Goal: Task Accomplishment & Management: Use online tool/utility

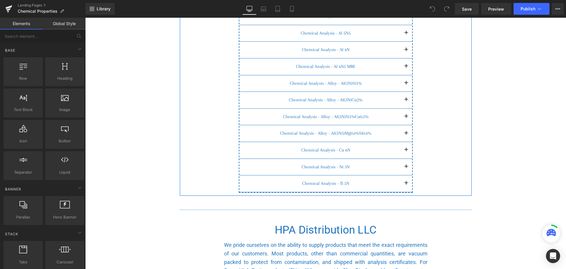
scroll to position [265, 0]
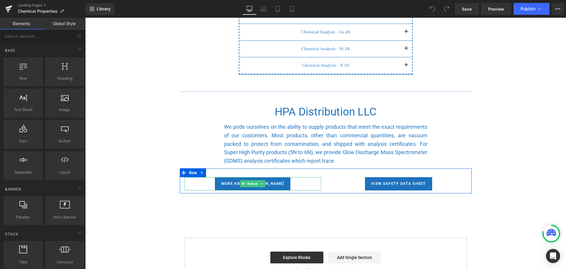
click at [302, 183] on div "More about Laurand" at bounding box center [252, 183] width 137 height 13
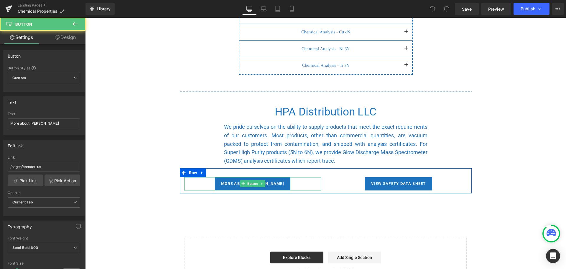
click at [266, 185] on span "More about Laurand" at bounding box center [252, 183] width 63 height 5
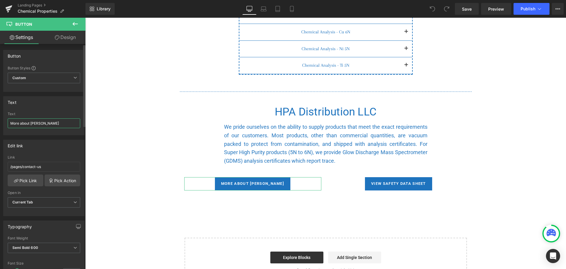
click at [43, 124] on input "More about Laurand" at bounding box center [44, 123] width 73 height 10
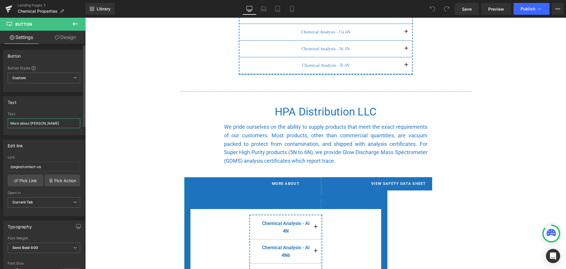
scroll to position [0, 0]
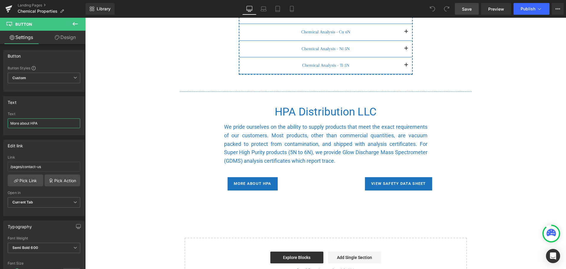
type input "More about HPA"
click at [465, 11] on span "Save" at bounding box center [467, 9] width 10 height 6
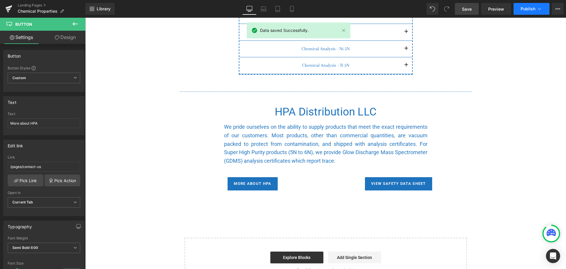
click at [524, 10] on span "Publish" at bounding box center [528, 8] width 15 height 5
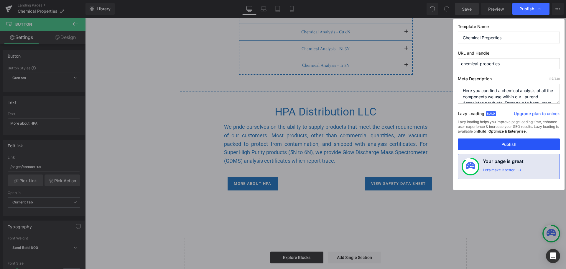
click at [485, 146] on button "Publish" at bounding box center [509, 144] width 102 height 12
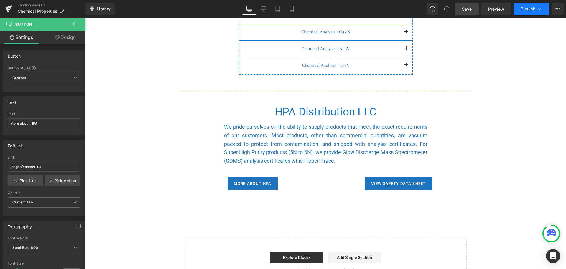
click at [541, 10] on icon at bounding box center [540, 9] width 6 height 6
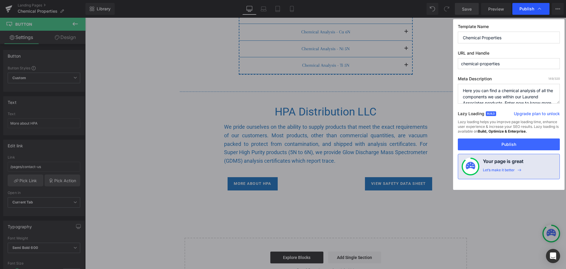
click at [528, 6] on span "Publish" at bounding box center [531, 9] width 23 height 6
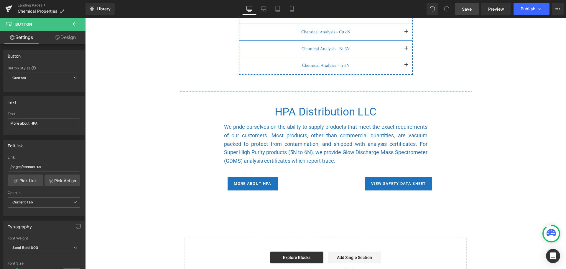
click at [528, 6] on button "Publish" at bounding box center [532, 9] width 36 height 12
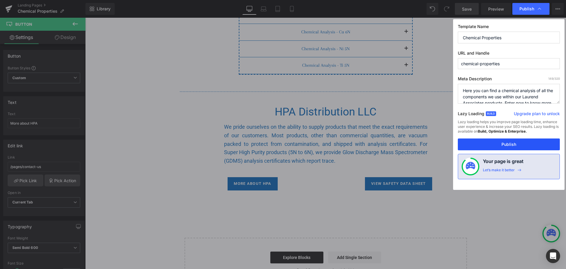
click at [505, 145] on button "Publish" at bounding box center [509, 144] width 102 height 12
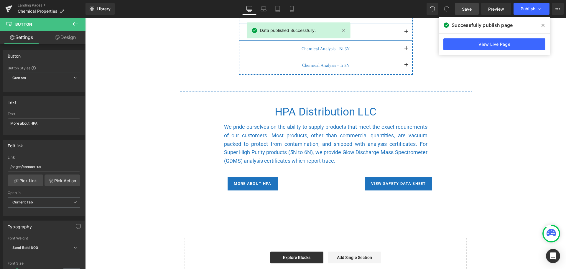
click at [71, 24] on button at bounding box center [75, 24] width 21 height 13
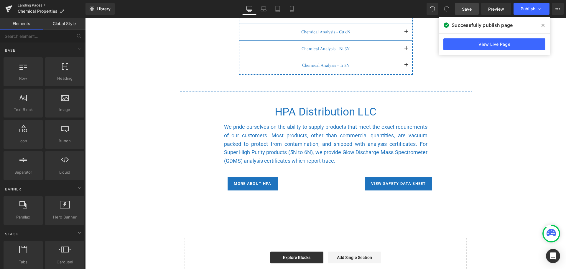
click at [25, 4] on link "Landing Pages" at bounding box center [52, 5] width 68 height 5
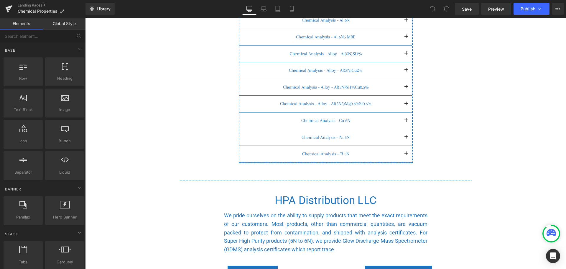
scroll to position [324, 0]
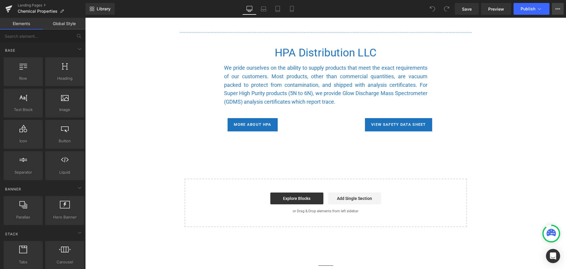
click at [557, 8] on icon at bounding box center [558, 8] width 5 height 5
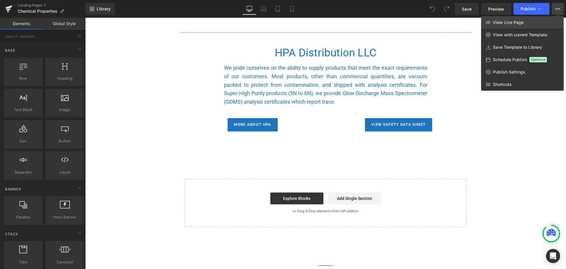
click at [524, 17] on link "View Live Page" at bounding box center [522, 22] width 83 height 12
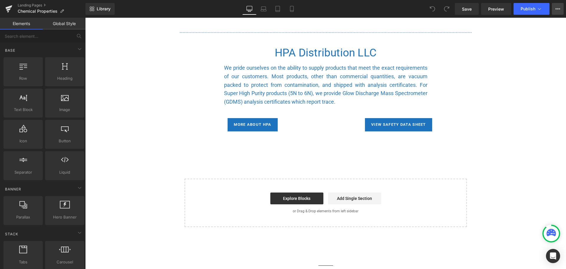
click at [557, 8] on icon at bounding box center [558, 8] width 5 height 5
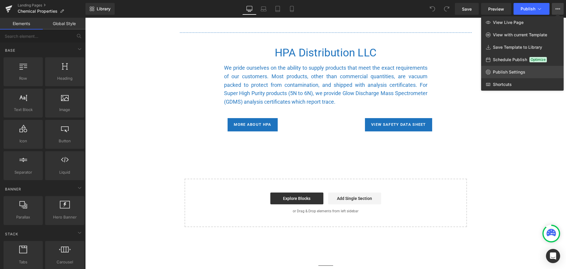
click at [509, 68] on link "Publish Settings" at bounding box center [522, 72] width 83 height 12
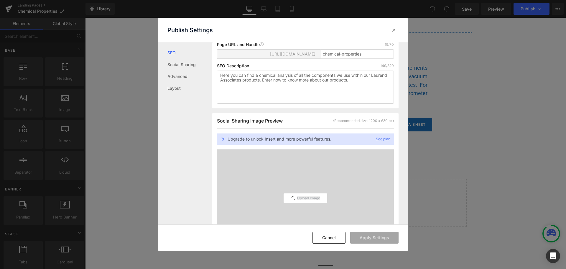
scroll to position [118, 0]
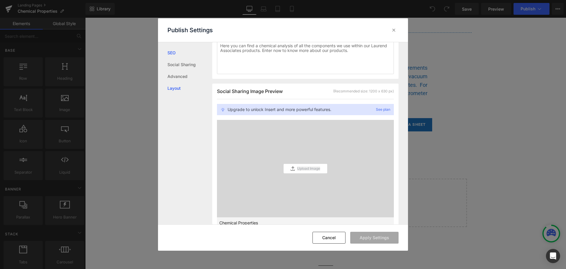
click at [179, 87] on link "Layout" at bounding box center [189, 88] width 45 height 12
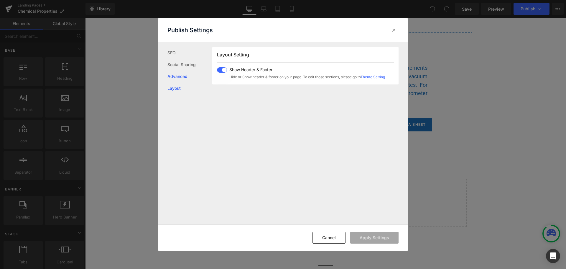
click at [178, 74] on link "Advanced" at bounding box center [189, 76] width 45 height 12
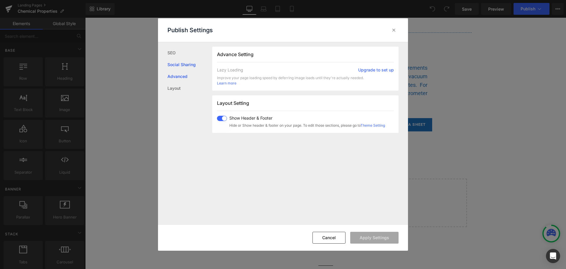
click at [178, 65] on link "Social Sharing" at bounding box center [189, 65] width 45 height 12
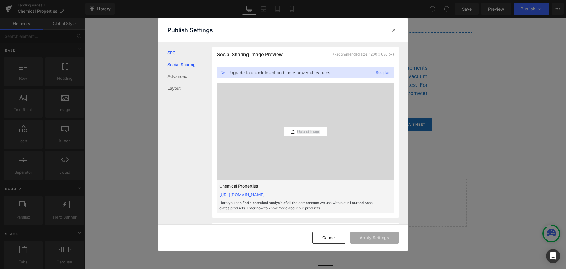
click at [175, 56] on link "SEO" at bounding box center [189, 53] width 45 height 12
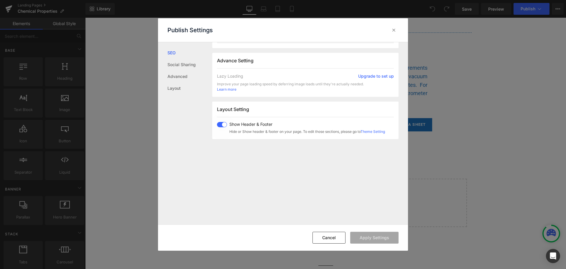
scroll to position [379, 0]
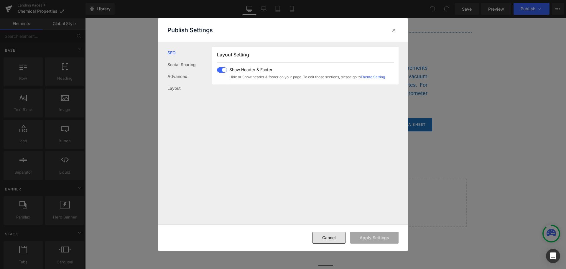
click at [321, 233] on button "Cancel" at bounding box center [329, 237] width 33 height 12
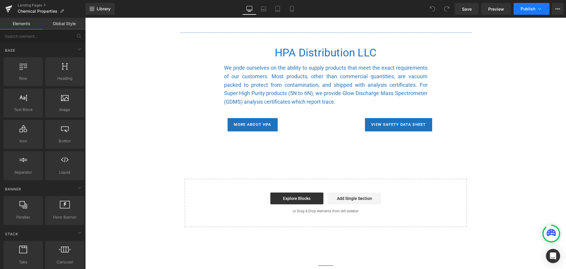
click at [540, 7] on icon at bounding box center [540, 9] width 6 height 6
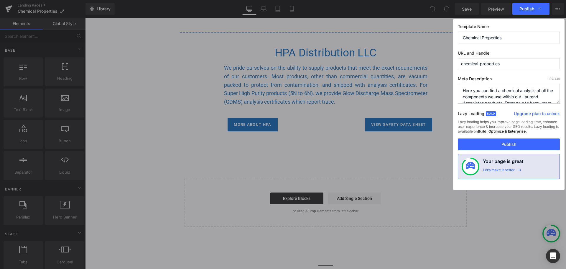
scroll to position [12, 0]
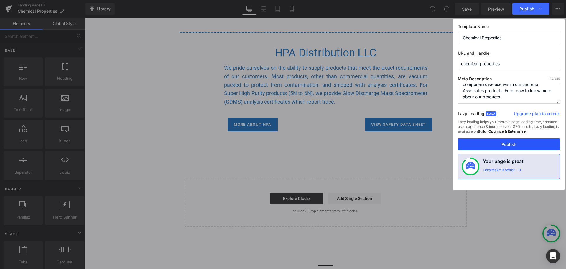
click at [498, 144] on button "Publish" at bounding box center [509, 144] width 102 height 12
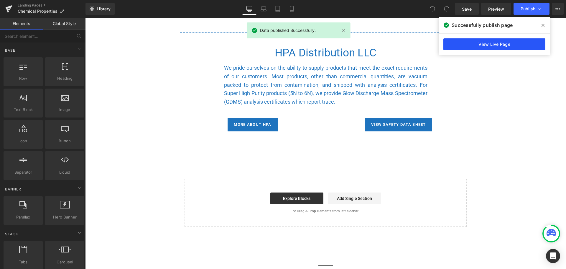
click at [487, 45] on link "View Live Page" at bounding box center [495, 44] width 102 height 12
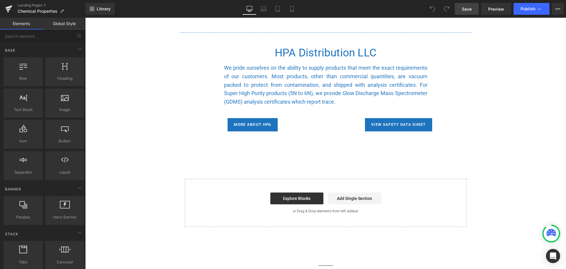
click at [466, 9] on span "Save" at bounding box center [467, 9] width 10 height 6
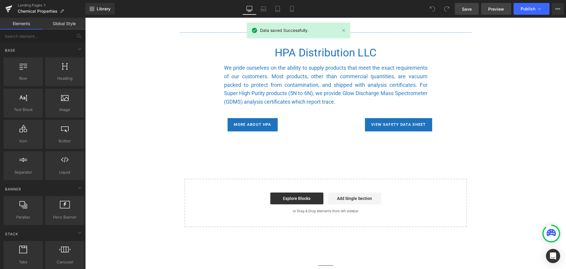
click at [499, 9] on span "Preview" at bounding box center [496, 9] width 16 height 6
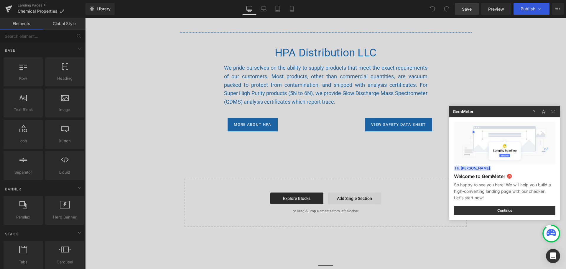
click at [499, 9] on div at bounding box center [283, 134] width 566 height 269
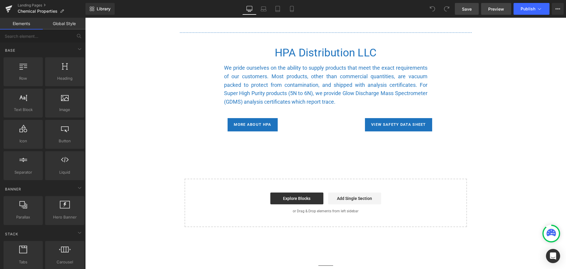
click at [499, 9] on span "Preview" at bounding box center [496, 9] width 16 height 6
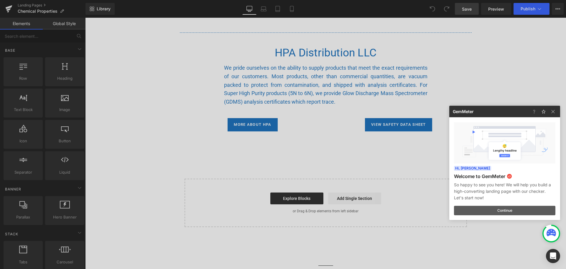
click at [505, 209] on button "Continue" at bounding box center [504, 210] width 101 height 9
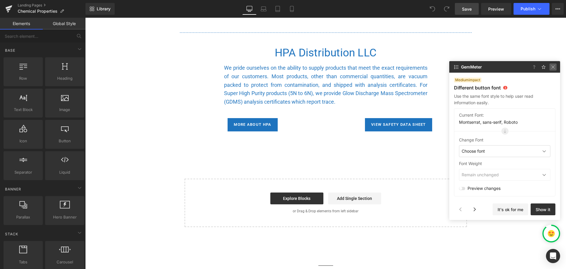
drag, startPoint x: 553, startPoint y: 67, endPoint x: 467, endPoint y: 40, distance: 90.6
click at [0, 0] on img at bounding box center [0, 0] width 0 height 0
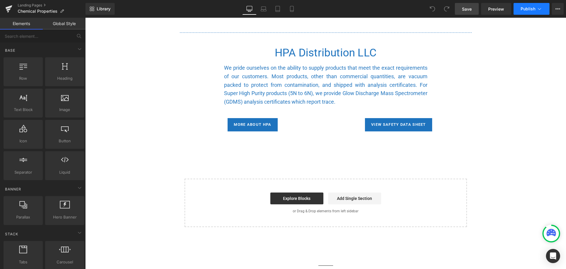
click at [540, 8] on icon at bounding box center [540, 9] width 6 height 6
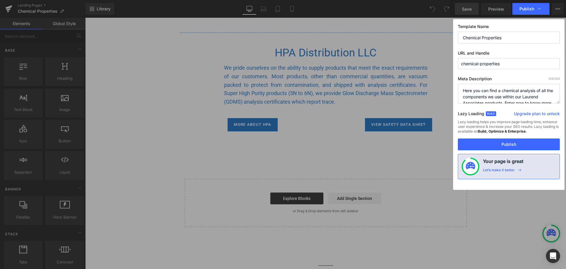
scroll to position [12, 0]
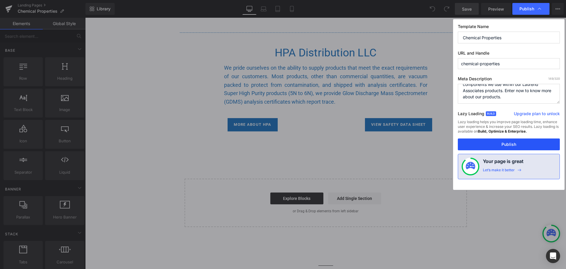
click at [484, 147] on button "Publish" at bounding box center [509, 144] width 102 height 12
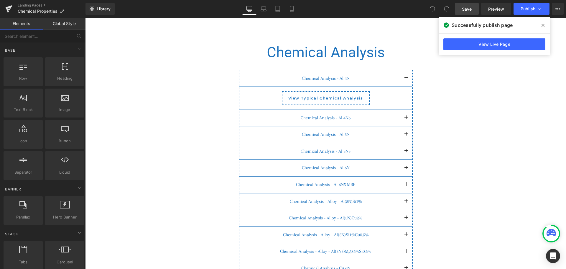
scroll to position [0, 0]
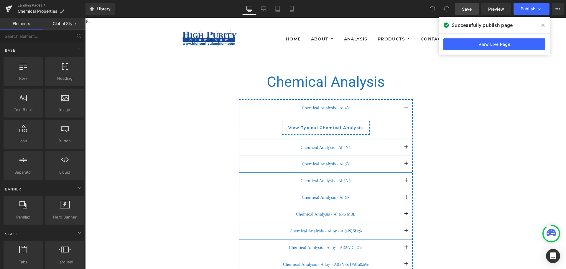
click at [543, 27] on icon at bounding box center [543, 25] width 3 height 5
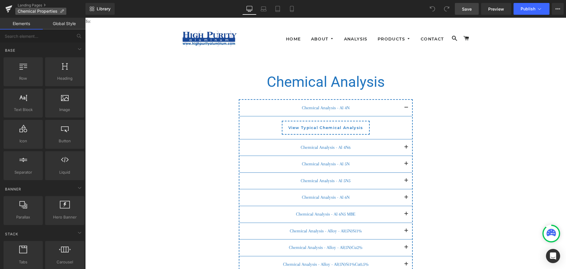
click at [62, 10] on icon at bounding box center [62, 11] width 4 height 4
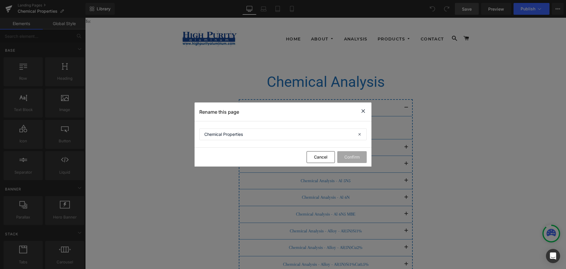
click at [364, 109] on icon at bounding box center [363, 110] width 7 height 7
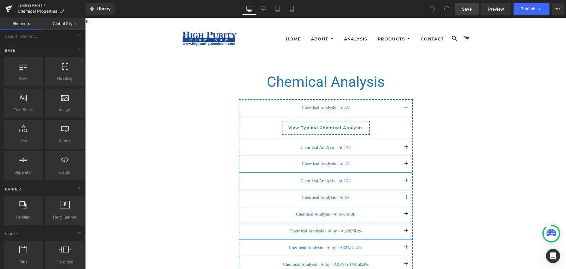
click at [22, 4] on link "Landing Pages" at bounding box center [52, 5] width 68 height 5
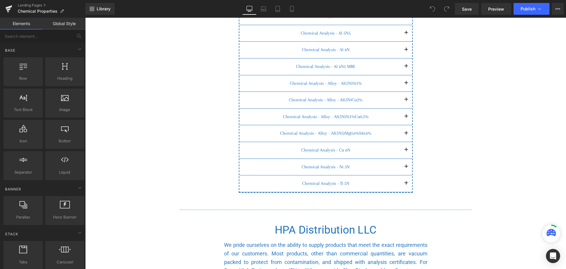
scroll to position [295, 0]
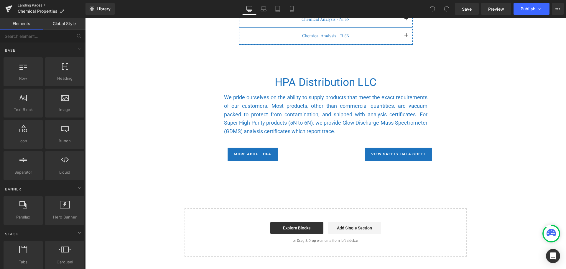
click at [30, 3] on link "Landing Pages" at bounding box center [52, 5] width 68 height 5
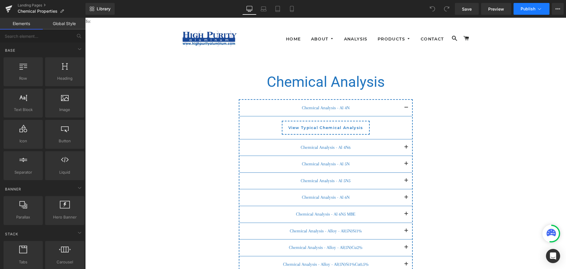
click at [524, 8] on span "Publish" at bounding box center [528, 8] width 15 height 5
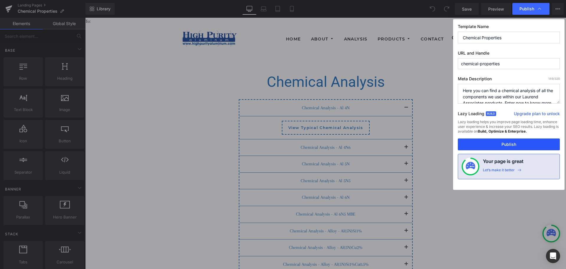
drag, startPoint x: 491, startPoint y: 141, endPoint x: 420, endPoint y: 73, distance: 98.8
click at [491, 141] on button "Publish" at bounding box center [509, 144] width 102 height 12
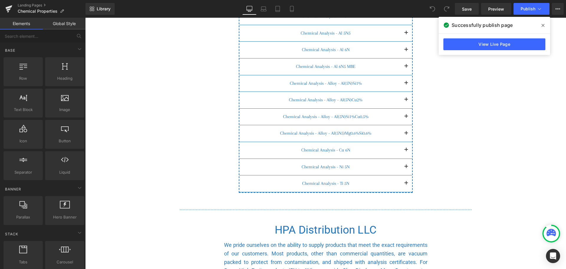
scroll to position [295, 0]
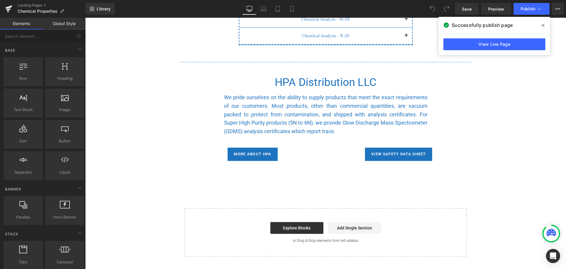
click at [65, 23] on link "Global Style" at bounding box center [64, 24] width 43 height 12
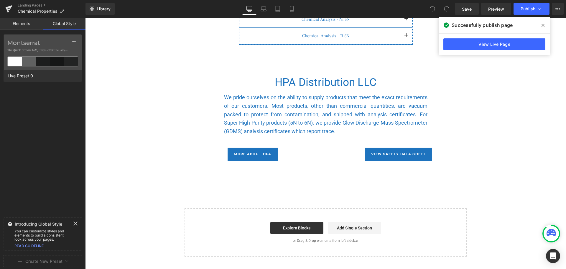
click at [29, 24] on link "Elements" at bounding box center [21, 24] width 43 height 12
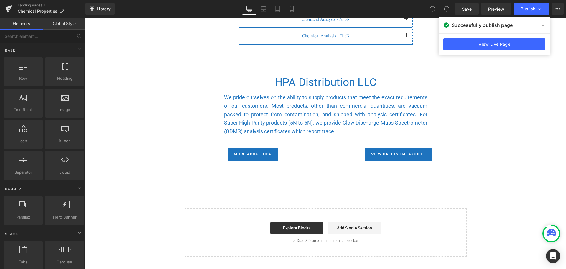
click at [546, 20] on div "Successfully publish page" at bounding box center [494, 25] width 111 height 17
click at [544, 24] on icon at bounding box center [543, 25] width 3 height 5
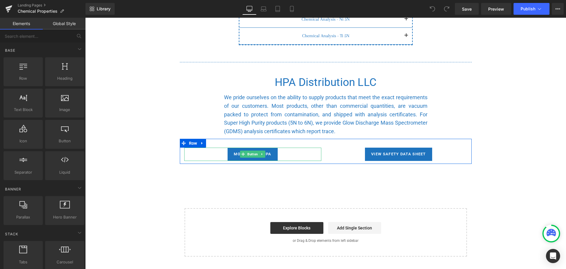
click at [283, 153] on div "More about HPA" at bounding box center [252, 153] width 137 height 13
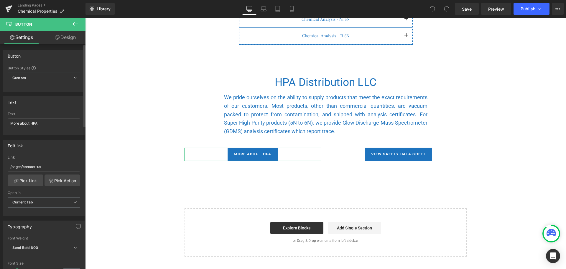
scroll to position [0, 0]
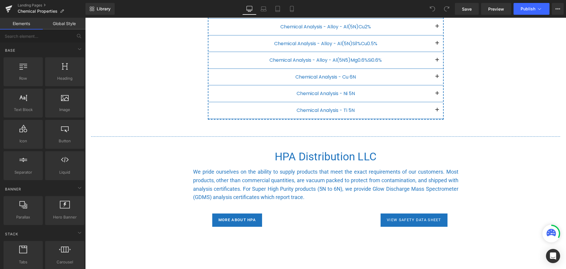
scroll to position [295, 0]
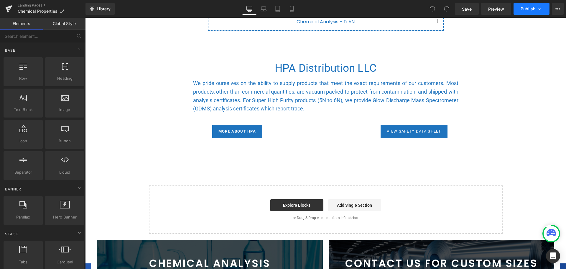
click at [524, 10] on span "Publish" at bounding box center [528, 8] width 15 height 5
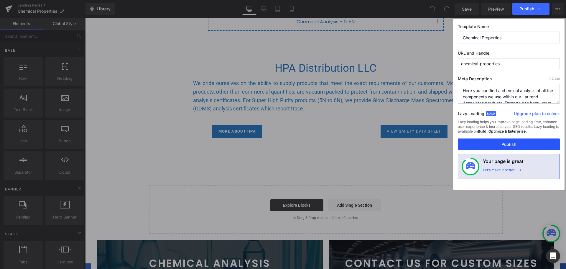
click at [502, 146] on button "Publish" at bounding box center [509, 144] width 102 height 12
